Goal: Information Seeking & Learning: Learn about a topic

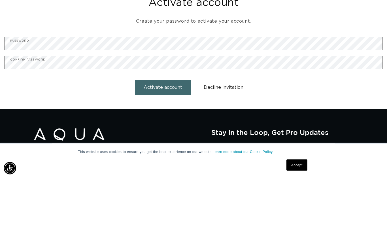
scroll to position [48, 0]
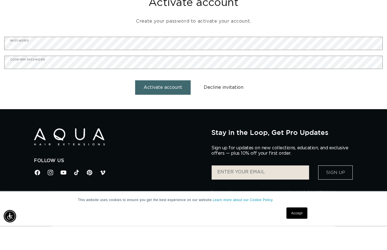
click at [161, 105] on button "Activate account" at bounding box center [163, 112] width 56 height 14
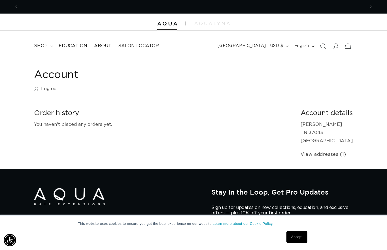
scroll to position [0, 347]
click at [45, 43] on span "shop" at bounding box center [41, 46] width 14 height 6
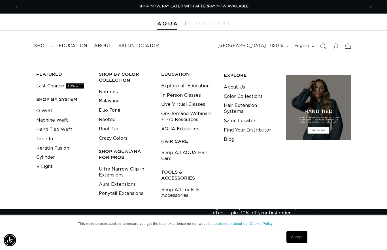
click at [47, 169] on link "V Light" at bounding box center [44, 166] width 16 height 9
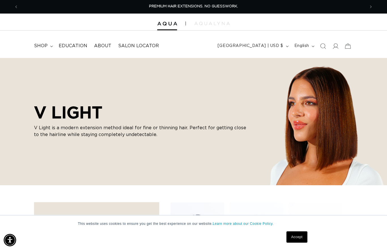
click at [45, 45] on span "shop" at bounding box center [41, 46] width 14 height 6
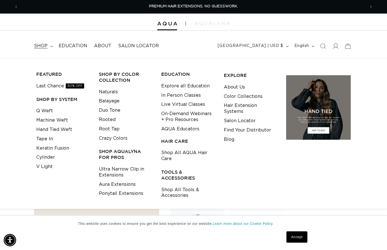
click at [47, 106] on link "Q Weft" at bounding box center [44, 110] width 17 height 9
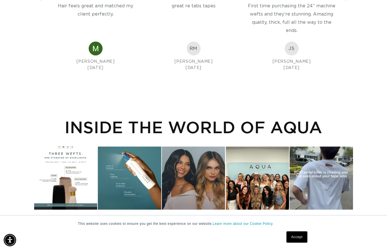
scroll to position [1105, 0]
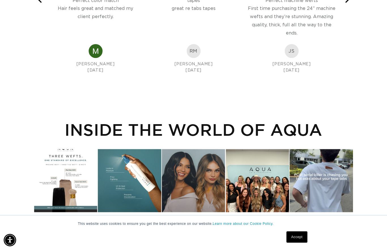
click at [64, 189] on div "Instagram post opens in a popup" at bounding box center [65, 180] width 63 height 63
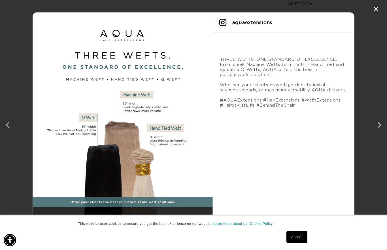
scroll to position [0, 693]
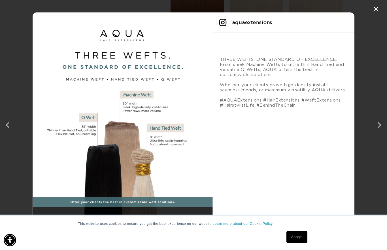
click at [374, 8] on div "✕" at bounding box center [376, 9] width 8 height 8
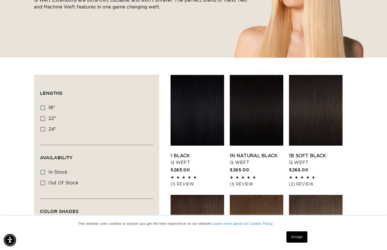
scroll to position [0, 0]
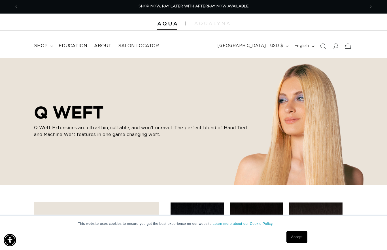
click at [42, 47] on span "shop" at bounding box center [41, 46] width 14 height 6
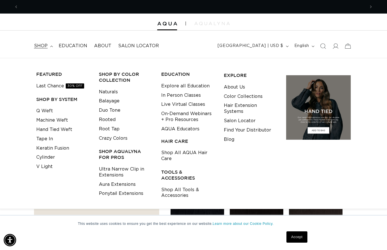
scroll to position [0, 347]
click at [59, 145] on link "Keratin Fusion" at bounding box center [52, 148] width 33 height 9
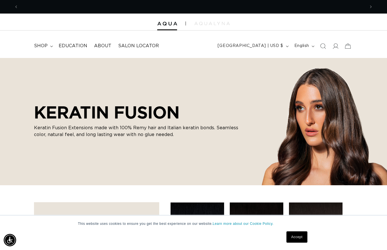
scroll to position [0, 693]
click at [68, 41] on link "Education" at bounding box center [72, 46] width 35 height 13
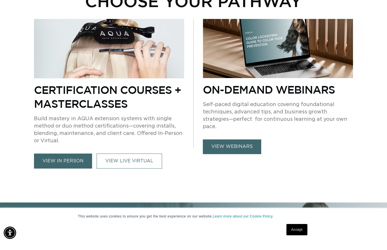
click at [114, 161] on link "VIEW LIVE VIRTUAL" at bounding box center [129, 168] width 65 height 15
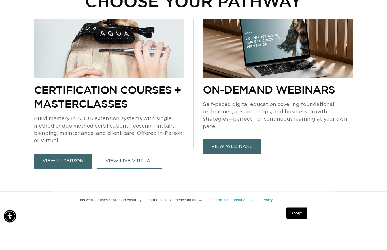
scroll to position [0, 347]
click at [225, 164] on link "view webinars" at bounding box center [232, 171] width 58 height 14
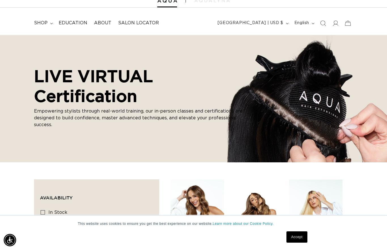
scroll to position [19, 0]
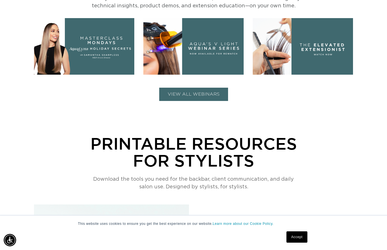
scroll to position [0, 347]
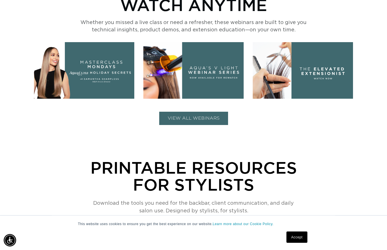
click at [174, 118] on button "VIEW ALL WEBINARS" at bounding box center [193, 118] width 69 height 13
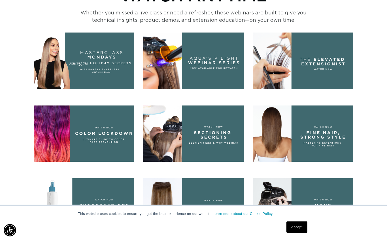
click at [282, 137] on img at bounding box center [303, 144] width 100 height 56
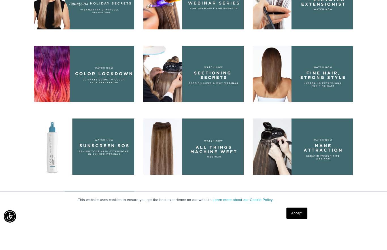
scroll to position [295, 0]
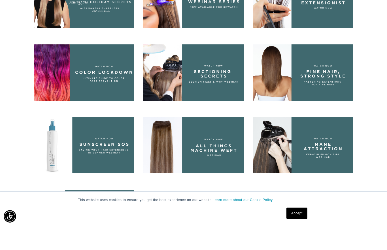
click at [298, 239] on link "Accept" at bounding box center [296, 237] width 21 height 11
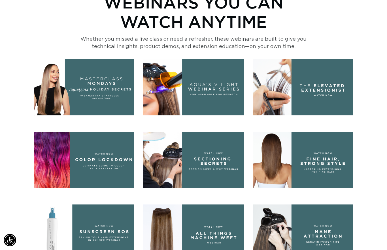
scroll to position [0, 693]
click at [283, 165] on img at bounding box center [303, 160] width 100 height 56
click at [168, 85] on img at bounding box center [193, 87] width 100 height 56
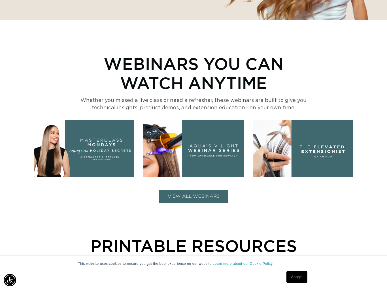
scroll to position [170, 0]
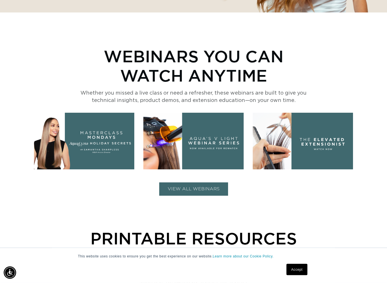
click at [217, 194] on button "VIEW ALL WEBINARS" at bounding box center [193, 196] width 69 height 13
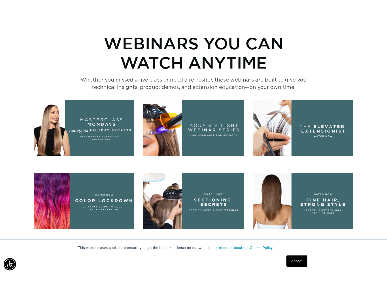
scroll to position [0, 347]
click at [332, 207] on img at bounding box center [303, 217] width 100 height 56
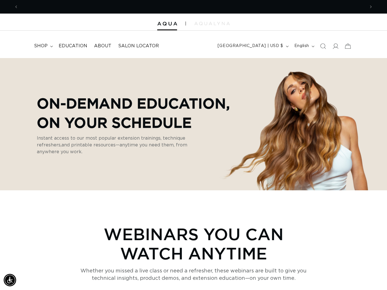
scroll to position [0, 347]
